Goal: Task Accomplishment & Management: Complete application form

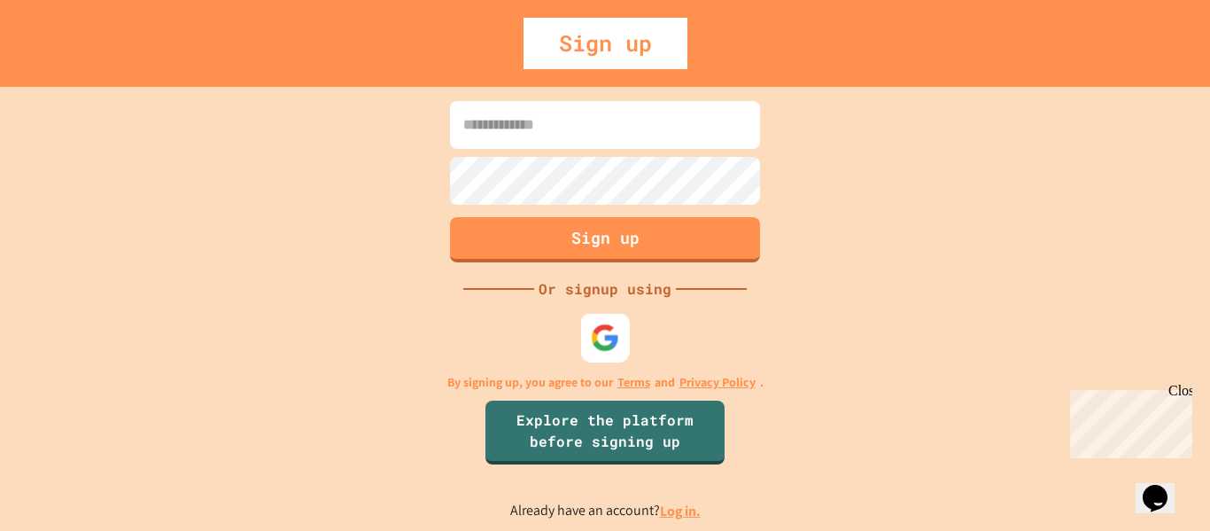
click at [587, 358] on div at bounding box center [605, 337] width 49 height 49
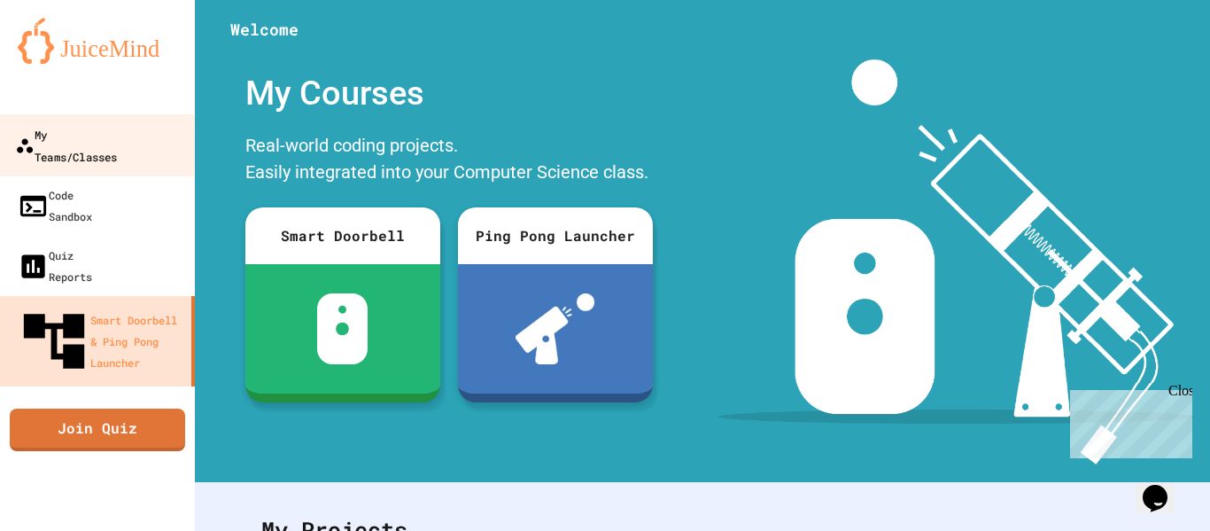
click at [67, 151] on link "My Teams/Classes" at bounding box center [97, 145] width 201 height 62
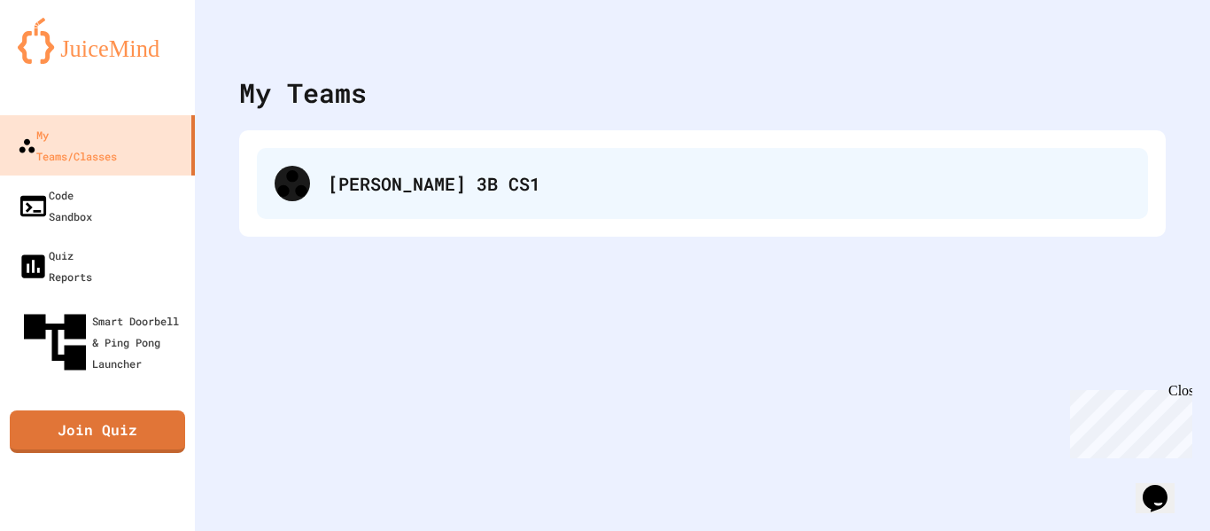
click at [537, 174] on div "[PERSON_NAME] 3B CS1" at bounding box center [729, 183] width 802 height 27
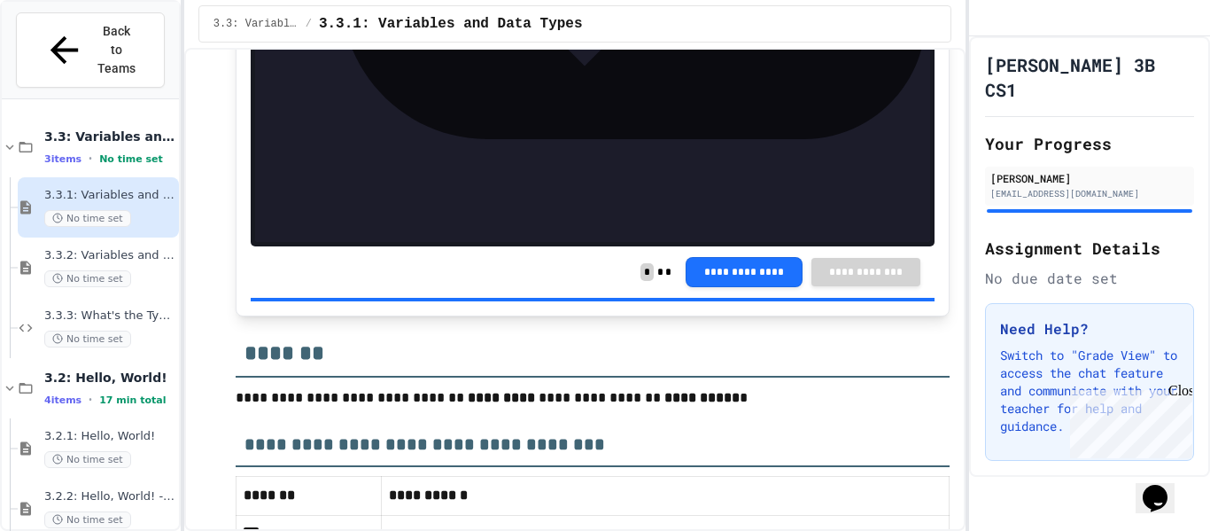
scroll to position [3691, 0]
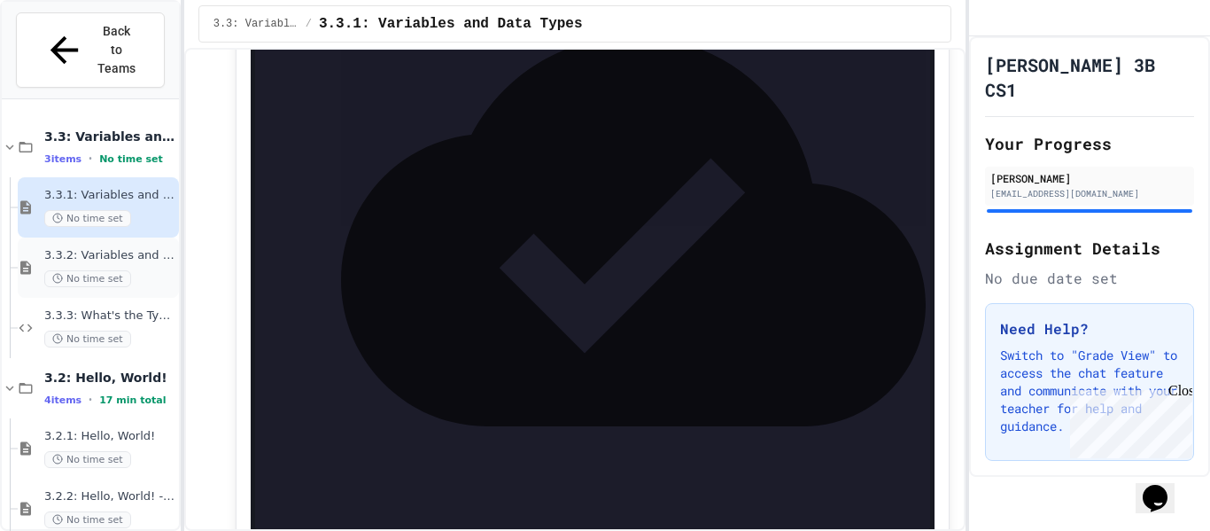
click at [82, 270] on span "No time set" at bounding box center [87, 278] width 87 height 17
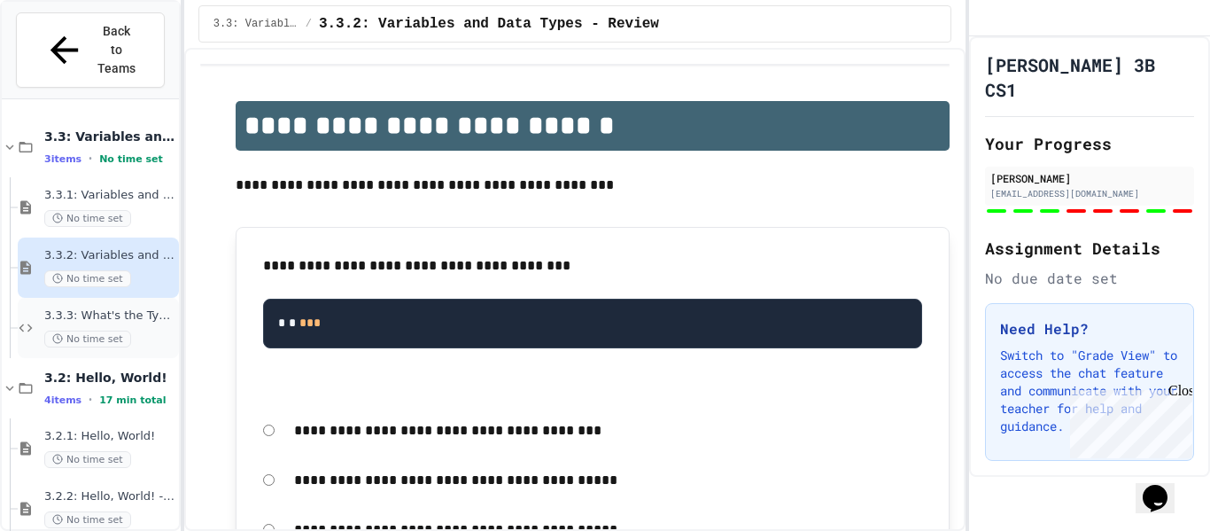
click at [149, 308] on span "3.3.3: What's the Type?" at bounding box center [109, 315] width 131 height 15
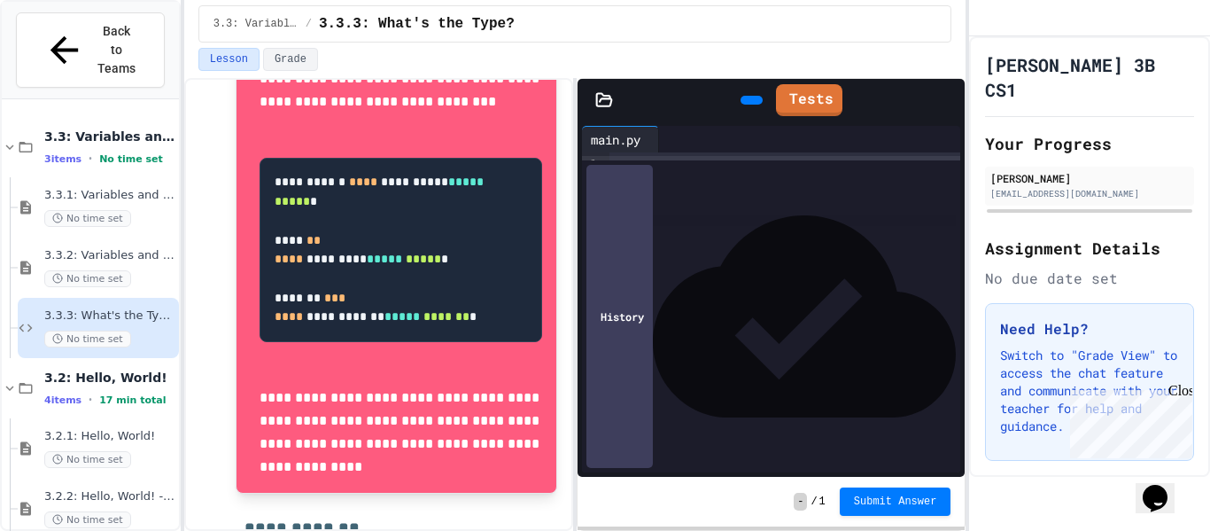
scroll to position [531, 0]
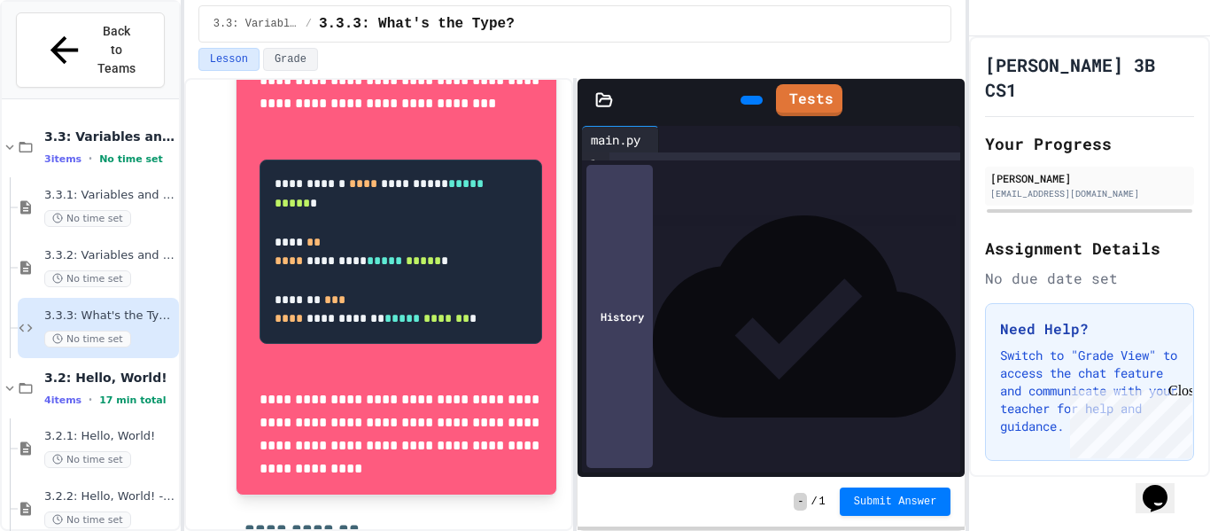
click at [823, 191] on div "**********" at bounding box center [785, 191] width 352 height 35
click at [782, 205] on span "**********" at bounding box center [741, 199] width 81 height 12
click at [818, 239] on span "**********" at bounding box center [771, 234] width 95 height 12
click at [756, 105] on icon at bounding box center [761, 111] width 10 height 12
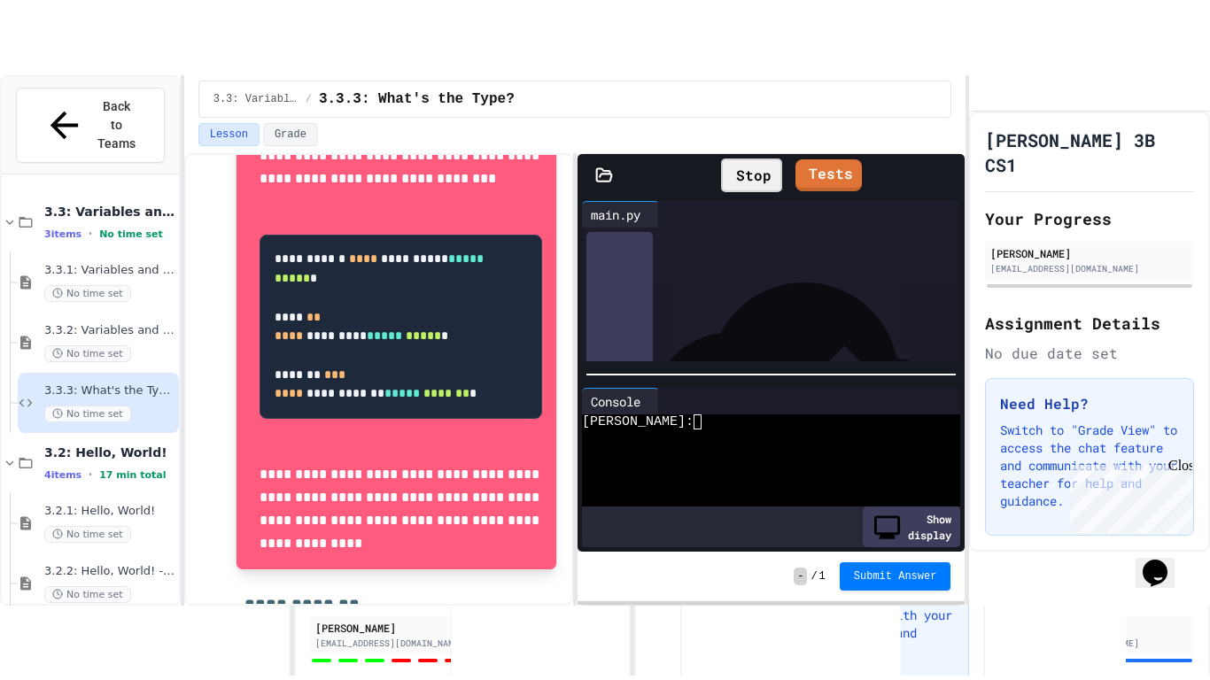
scroll to position [66, 0]
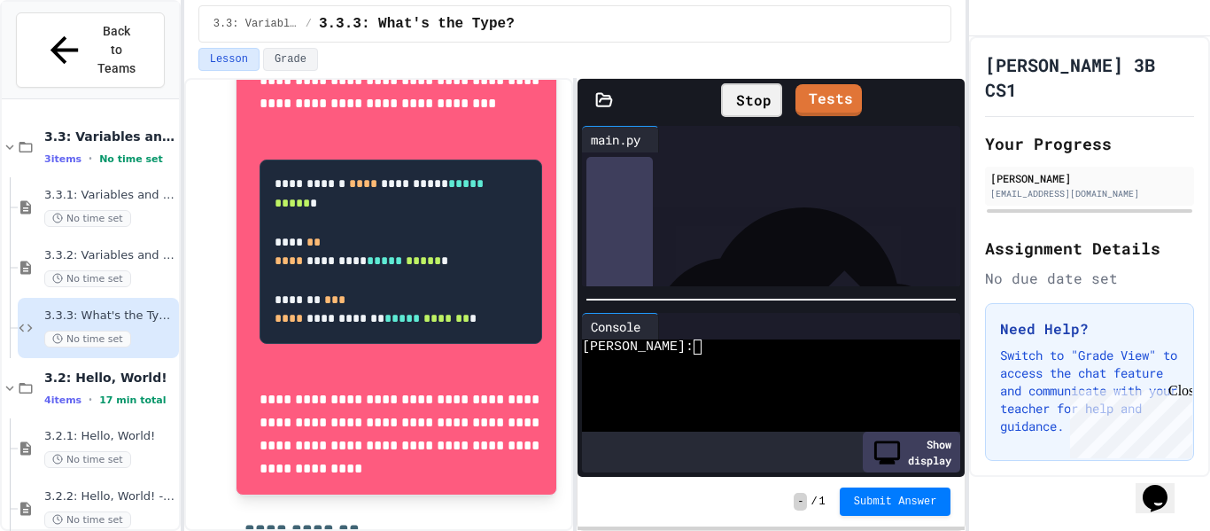
click at [951, 105] on icon at bounding box center [957, 111] width 12 height 12
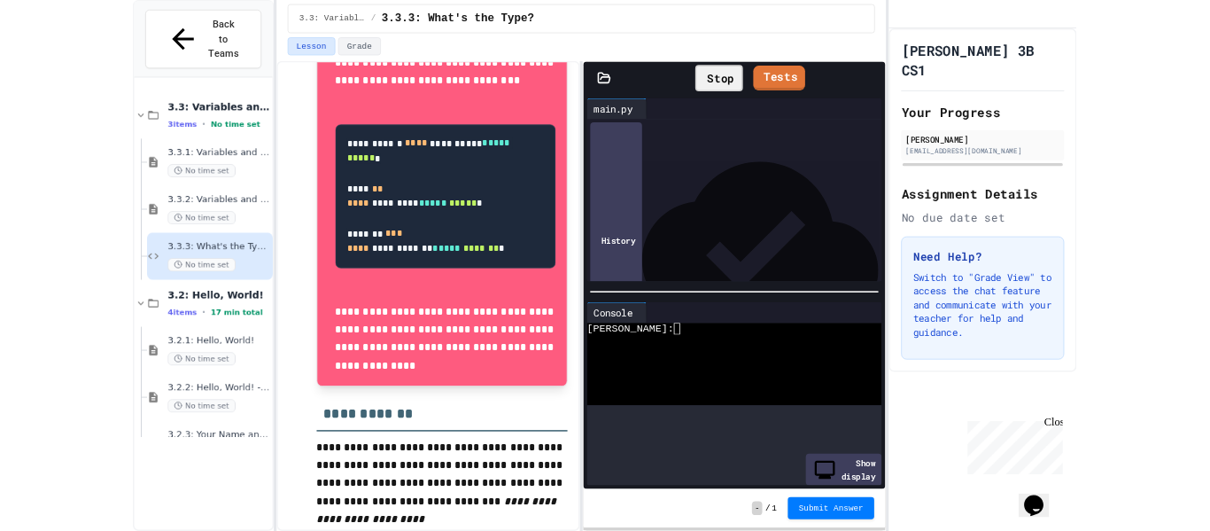
scroll to position [0, 0]
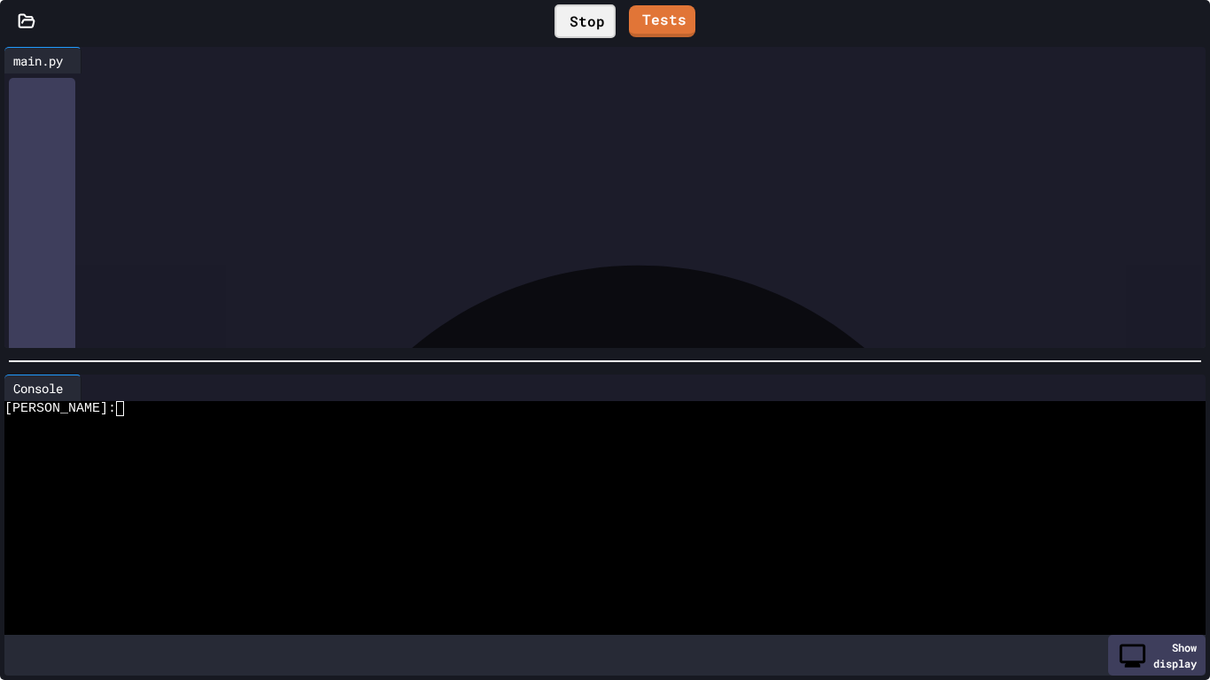
click at [557, 11] on div "Stop" at bounding box center [584, 21] width 61 height 34
click at [583, 21] on icon at bounding box center [583, 21] width 0 height 0
click at [558, 11] on div "Stop" at bounding box center [584, 21] width 61 height 34
click at [680, 19] on div "Tests" at bounding box center [622, 21] width 1139 height 41
click at [616, 3] on div "Tests" at bounding box center [622, 21] width 1139 height 41
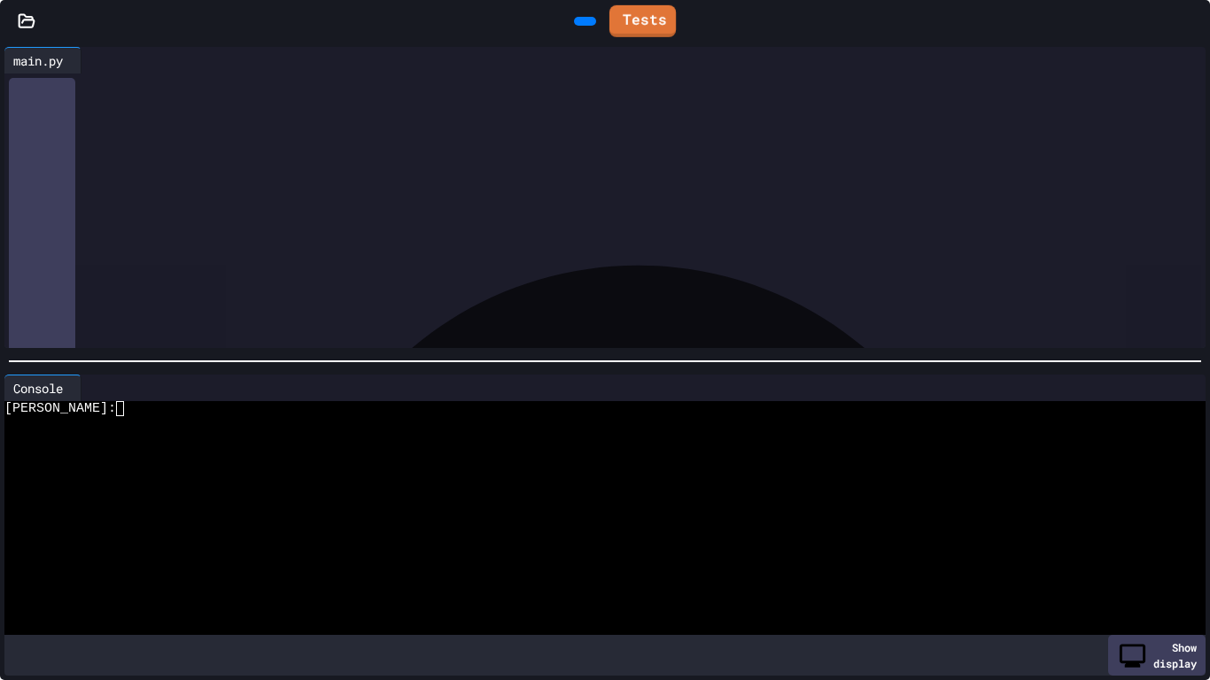
click at [618, 19] on icon at bounding box center [618, 19] width 0 height 0
click at [618, 18] on icon at bounding box center [618, 18] width 0 height 0
click at [1192, 21] on icon at bounding box center [1192, 21] width 0 height 0
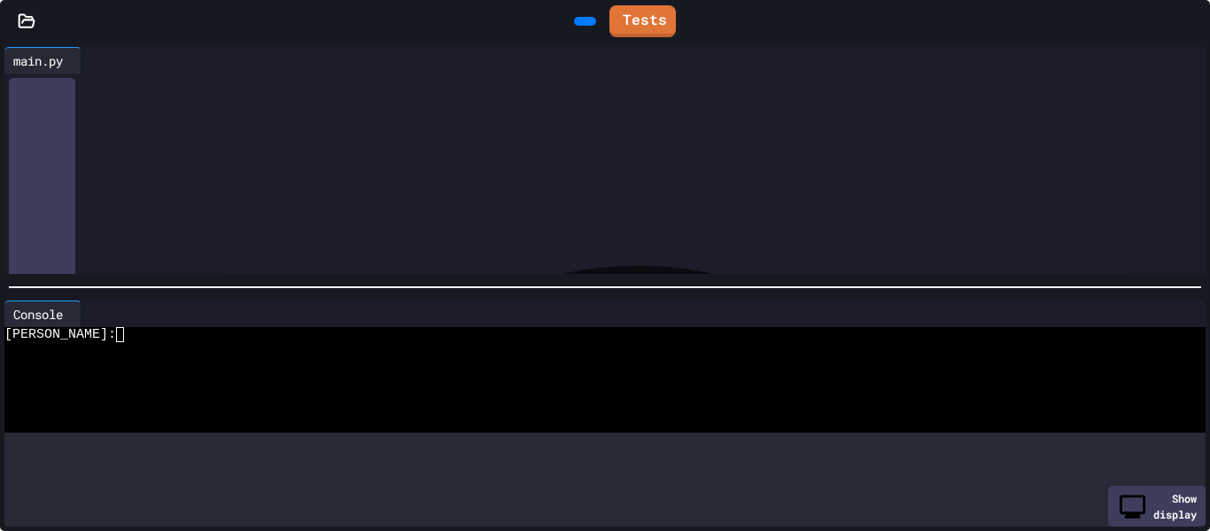
scroll to position [13, 0]
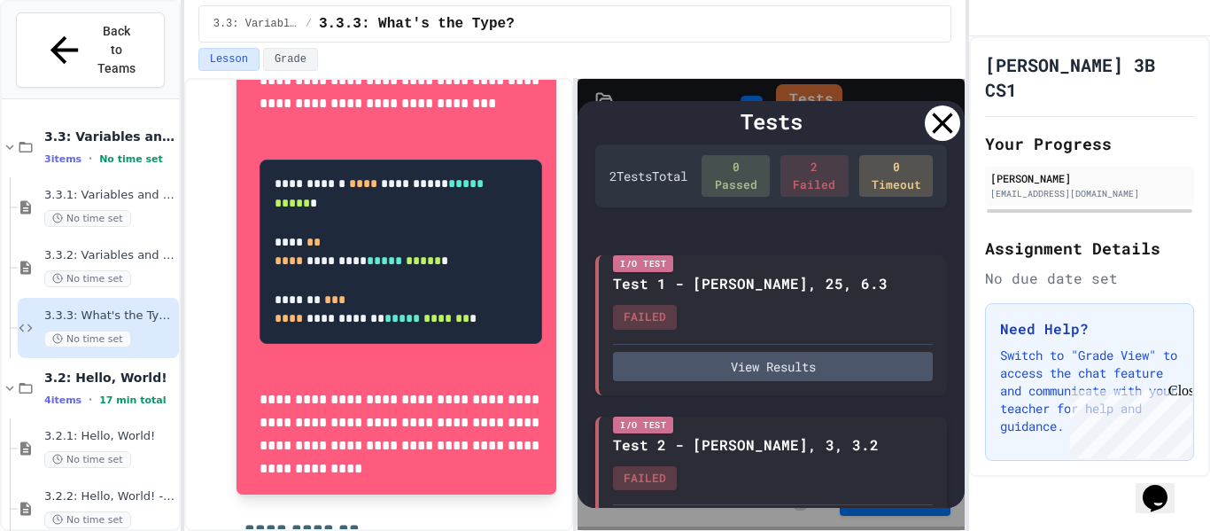
click at [851, 512] on button "View Results" at bounding box center [773, 526] width 320 height 29
click at [937, 120] on icon at bounding box center [942, 122] width 35 height 35
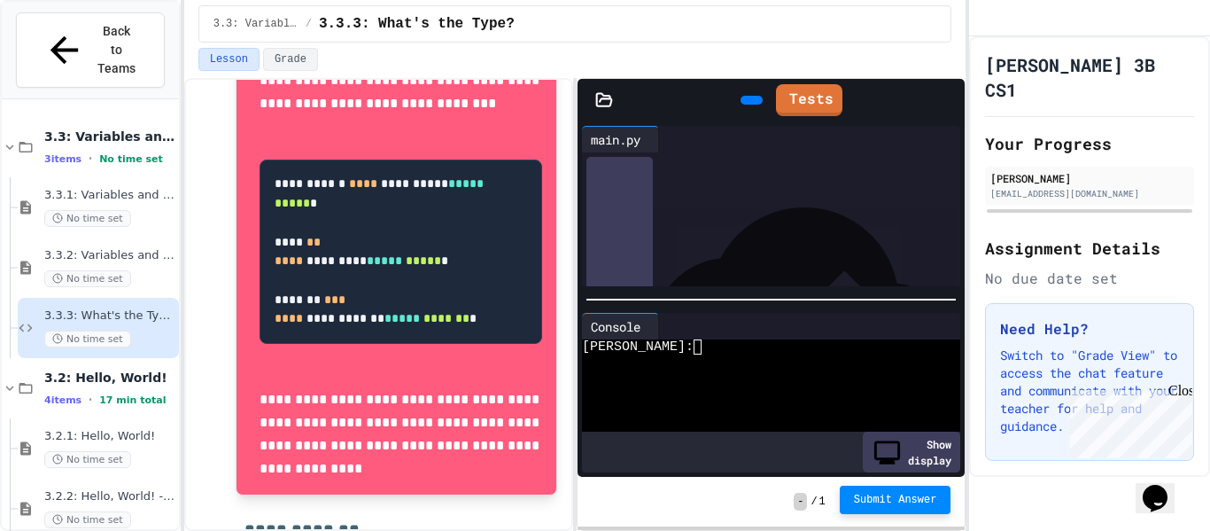
click at [897, 496] on span "Submit Answer" at bounding box center [895, 499] width 83 height 14
